Goal: Transaction & Acquisition: Purchase product/service

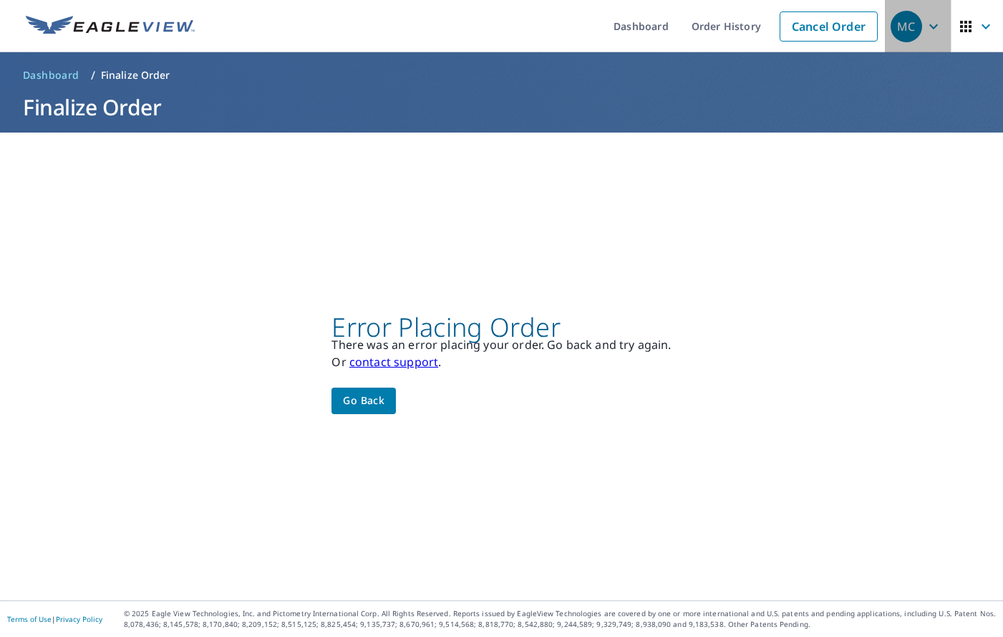
click at [925, 34] on icon "button" at bounding box center [933, 26] width 17 height 17
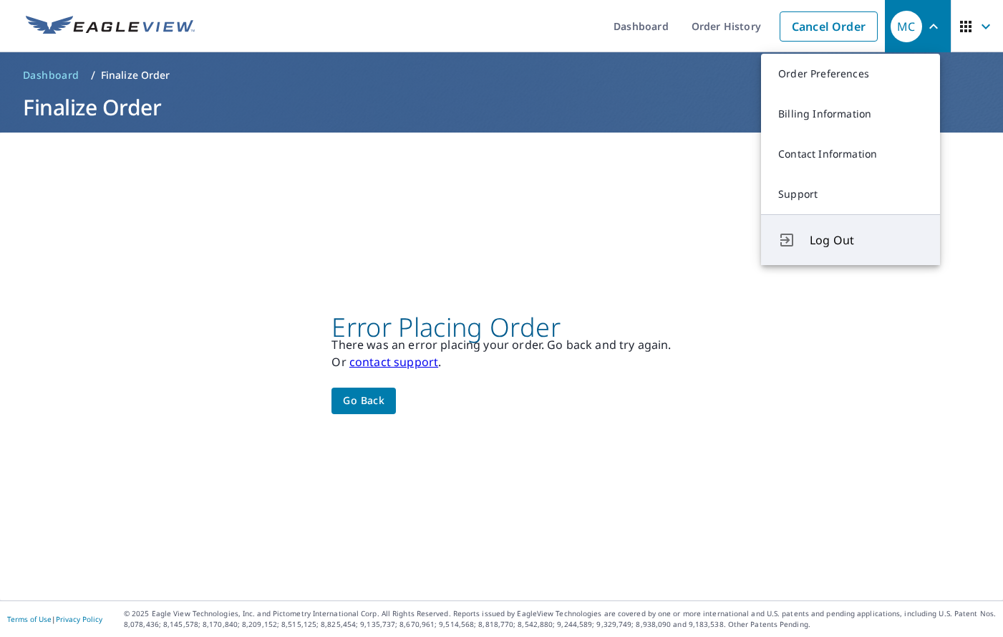
click at [821, 255] on button "Log Out" at bounding box center [850, 239] width 179 height 51
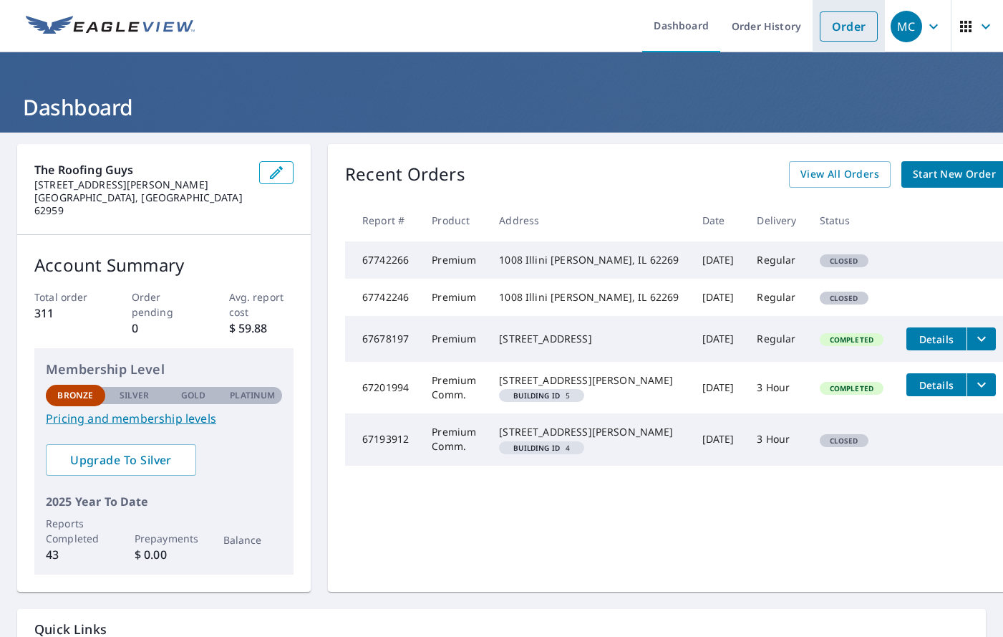
click at [845, 31] on link "Order" at bounding box center [849, 26] width 58 height 30
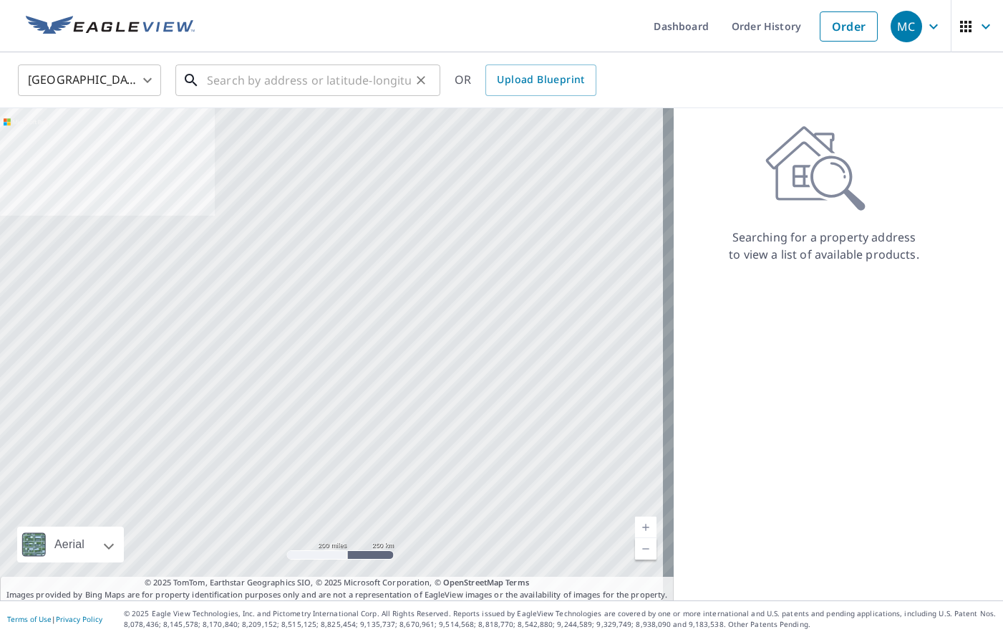
click at [269, 83] on input "text" at bounding box center [309, 80] width 204 height 40
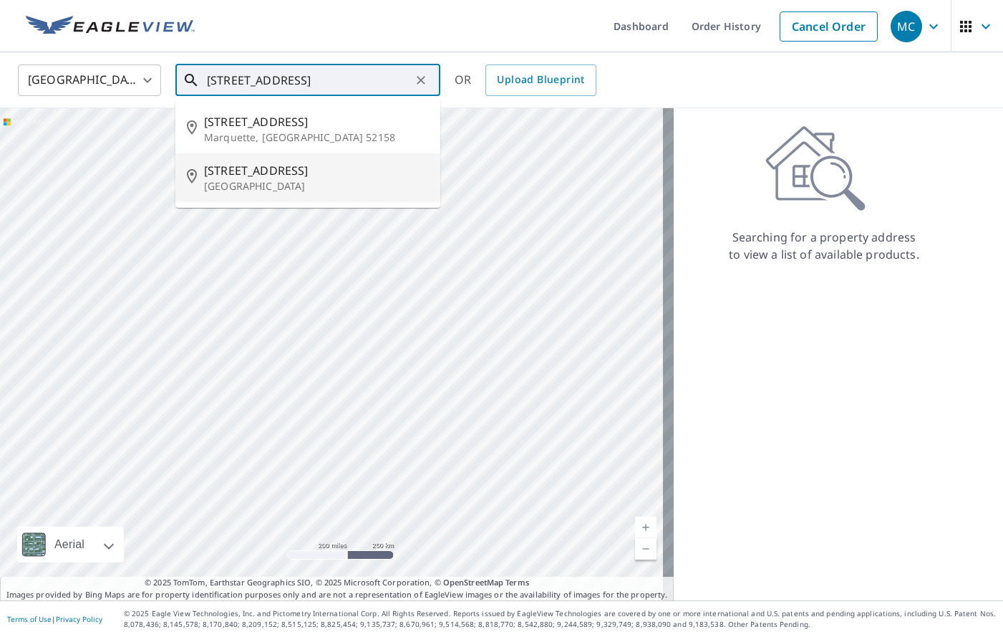
click at [223, 190] on p "Fairview Heights, IL 62208" at bounding box center [316, 186] width 225 height 14
type input "210 Pleasant Ridge Rd Fairview Heights, IL 62208"
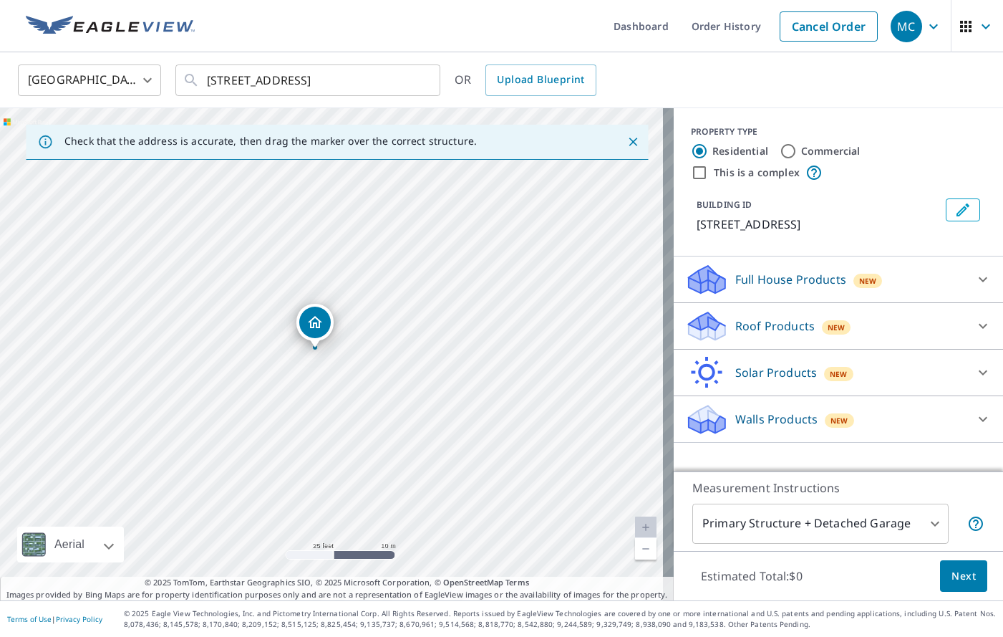
click at [974, 334] on icon at bounding box center [982, 325] width 17 height 17
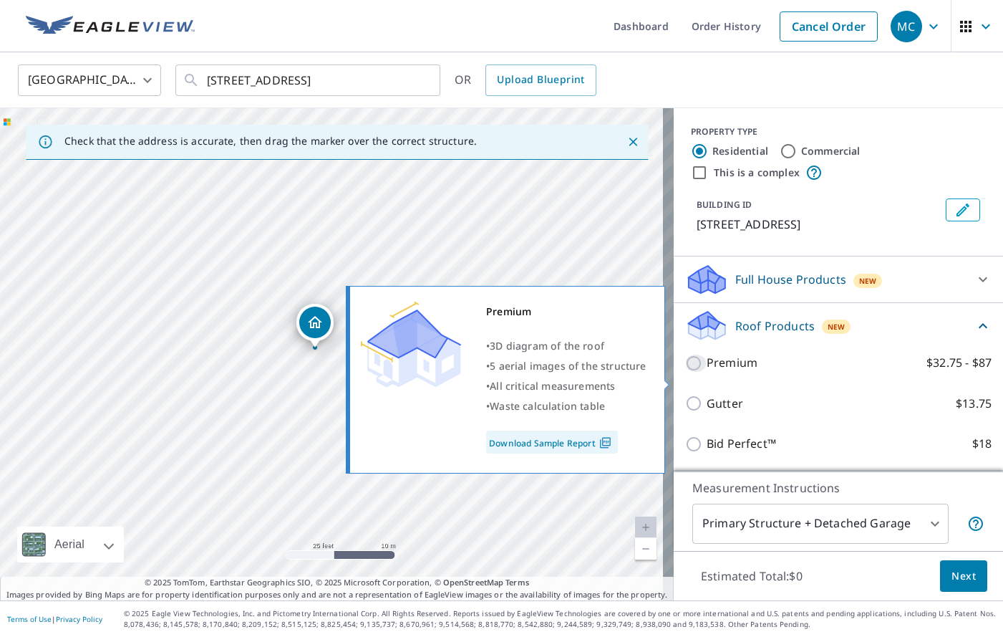
click at [688, 372] on input "Premium $32.75 - $87" at bounding box center [695, 362] width 21 height 17
checkbox input "true"
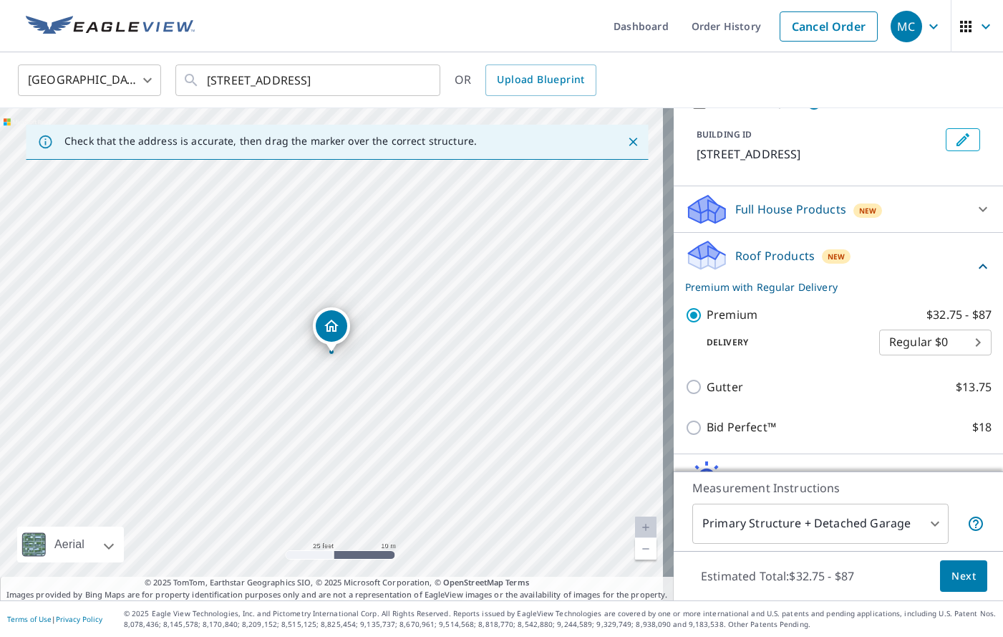
scroll to position [163, 0]
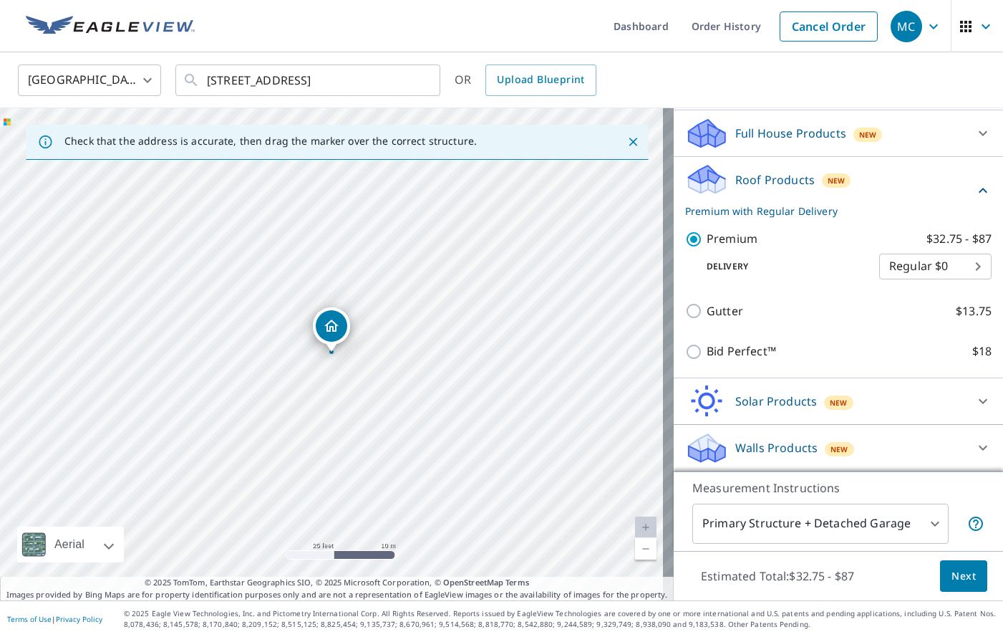
click at [916, 513] on body "MC MC Dashboard Order History Cancel Order MC United States US ​ 210 Pleasant R…" at bounding box center [501, 318] width 1003 height 637
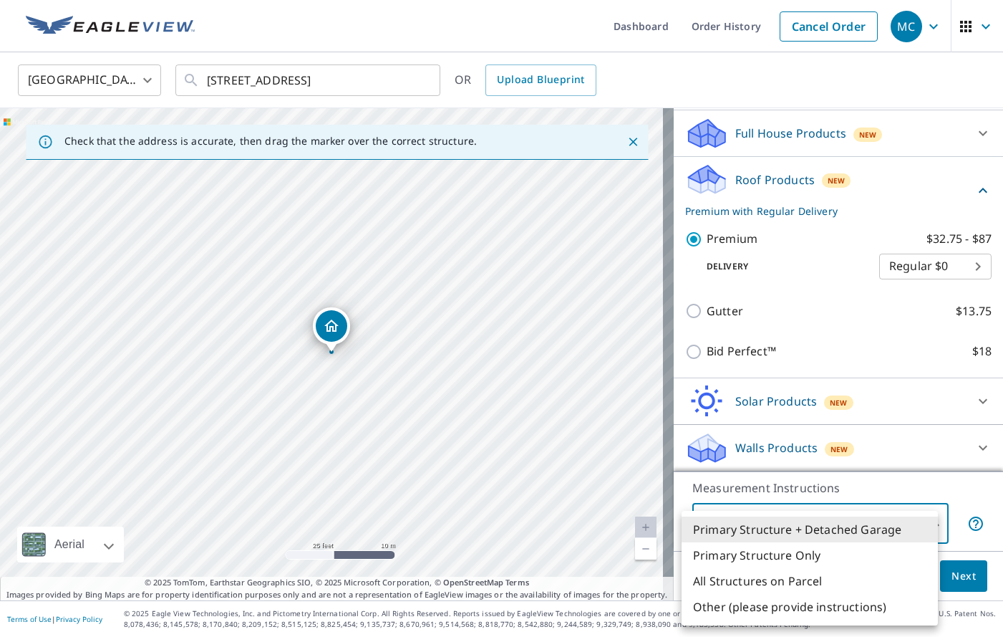
click at [810, 551] on li "Primary Structure Only" at bounding box center [810, 555] width 256 height 26
type input "2"
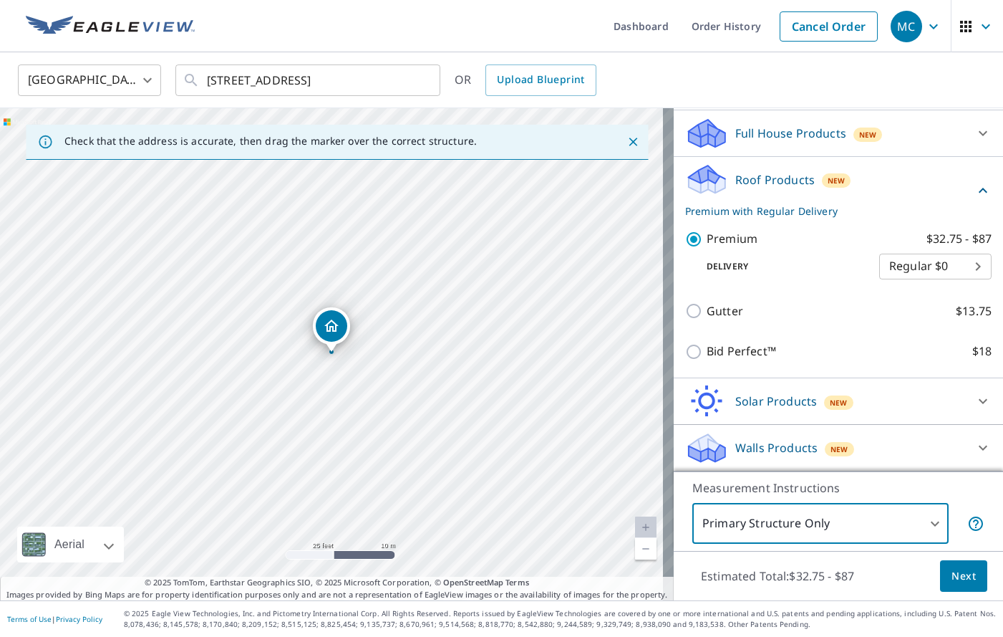
click at [952, 584] on span "Next" at bounding box center [964, 576] width 24 height 18
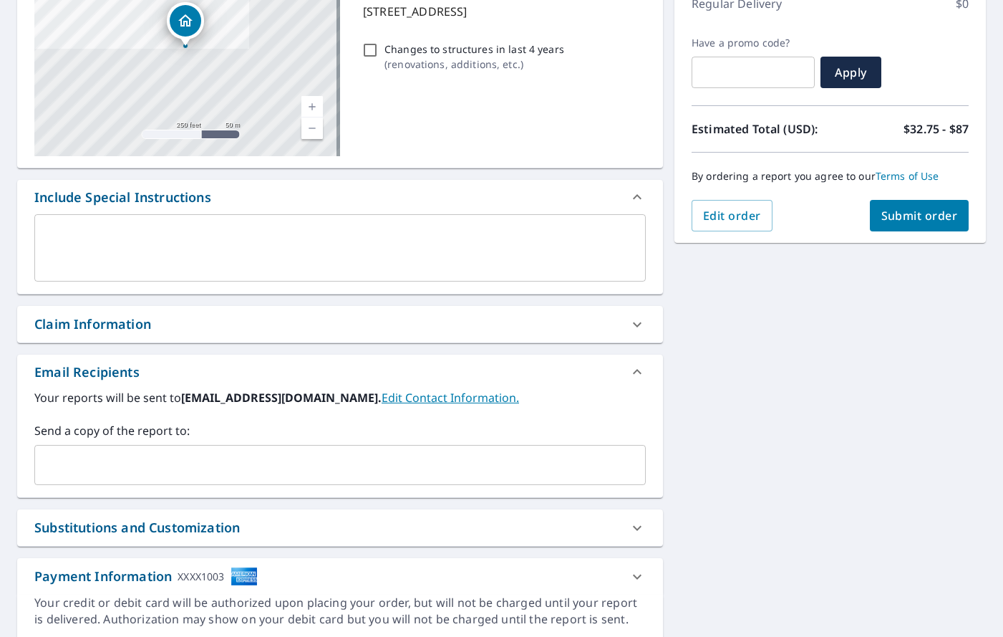
scroll to position [215, 0]
click at [72, 474] on input "text" at bounding box center [329, 463] width 577 height 27
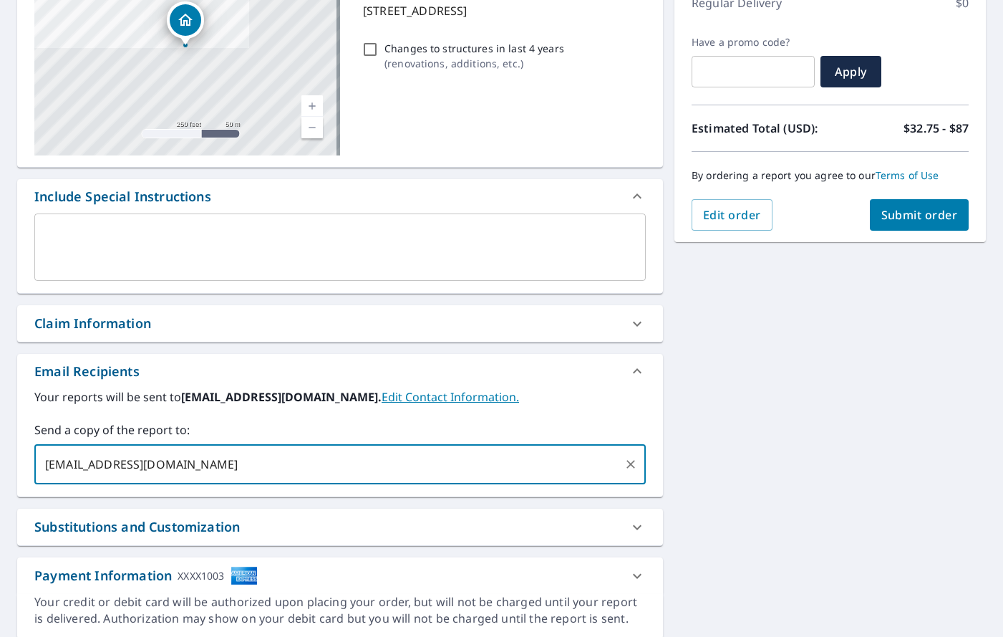
type input "jessica.p@covenantconstructionconsultants.com"
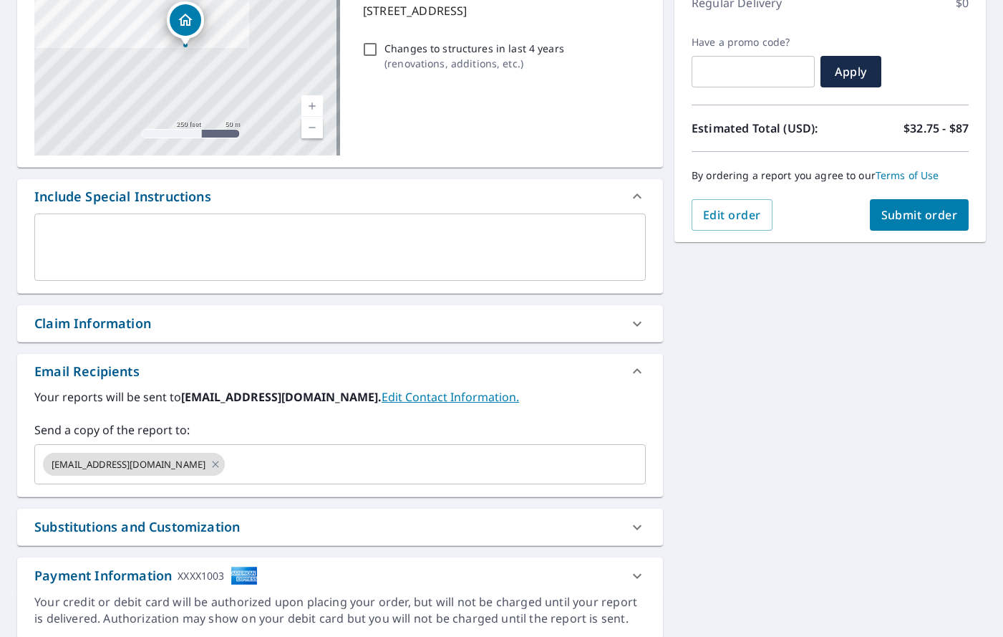
click at [773, 432] on div "210 Pleasant Ridge Rd Fairview Heights, IL 62208 Aerial Road A standard road ma…" at bounding box center [501, 284] width 1003 height 732
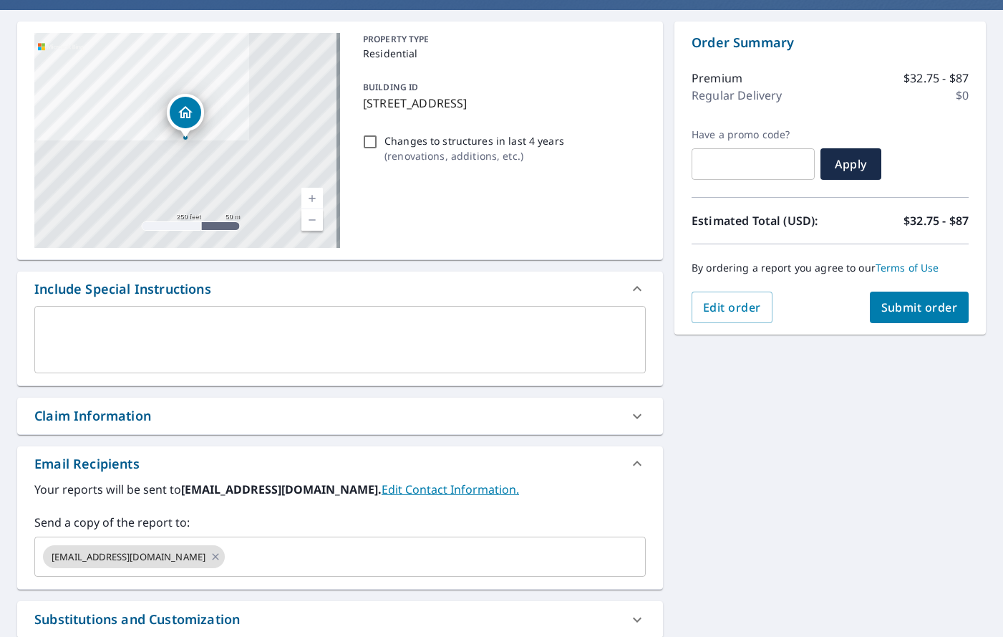
scroll to position [122, 0]
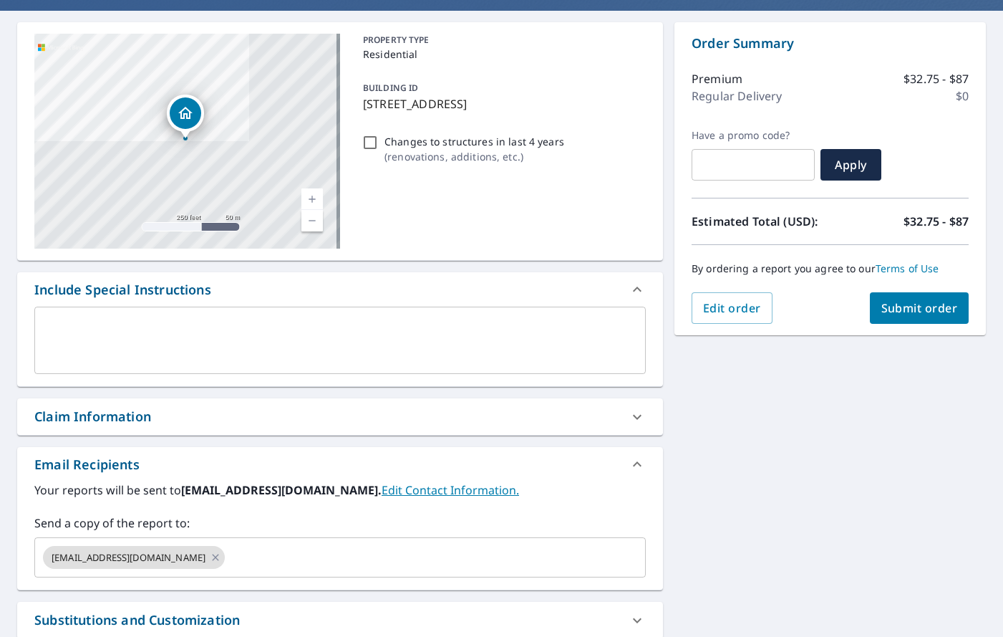
click at [886, 315] on span "Submit order" at bounding box center [919, 308] width 77 height 16
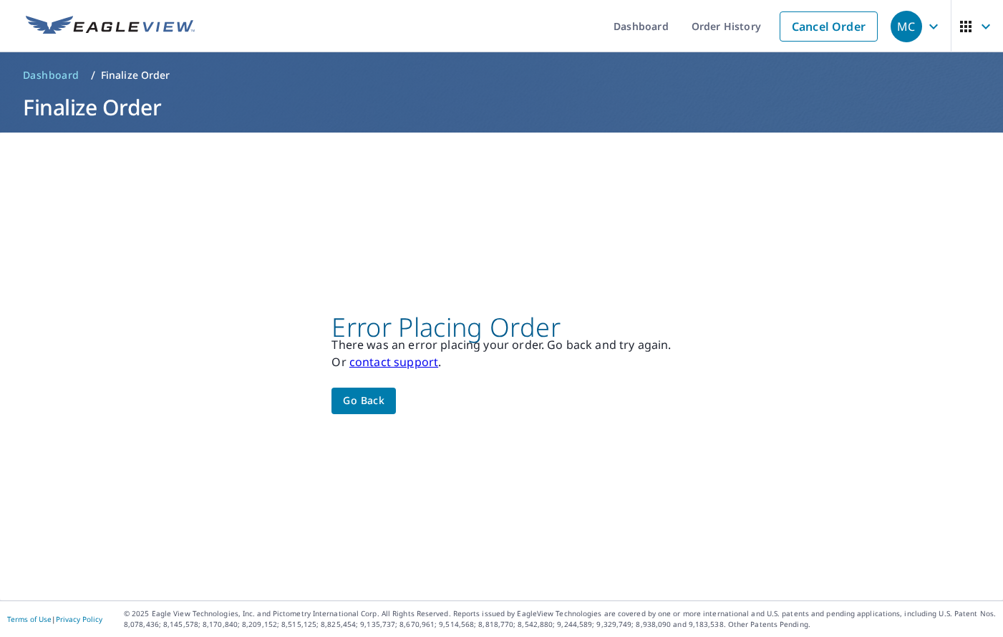
scroll to position [0, 0]
